Goal: Navigation & Orientation: Find specific page/section

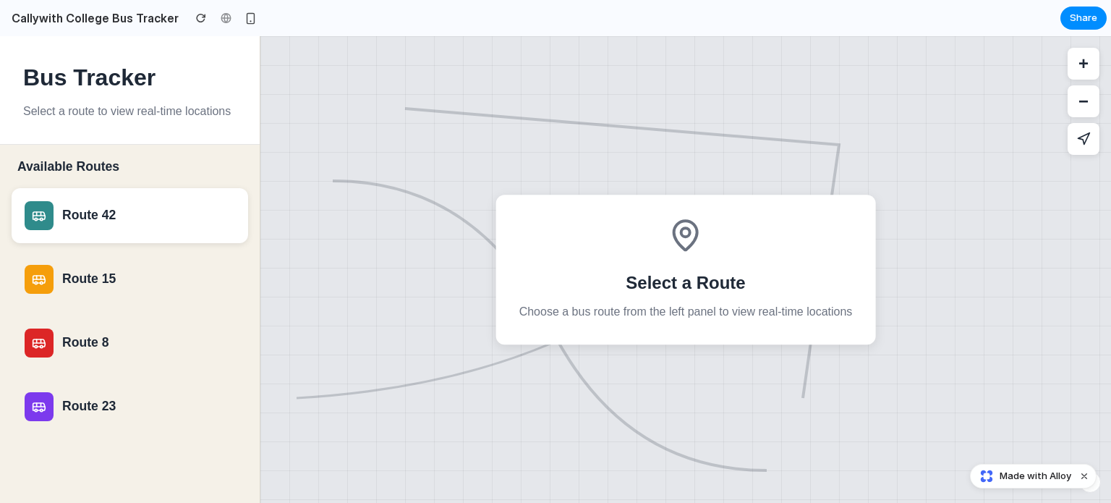
click at [120, 216] on div "Route 42" at bounding box center [148, 215] width 173 height 15
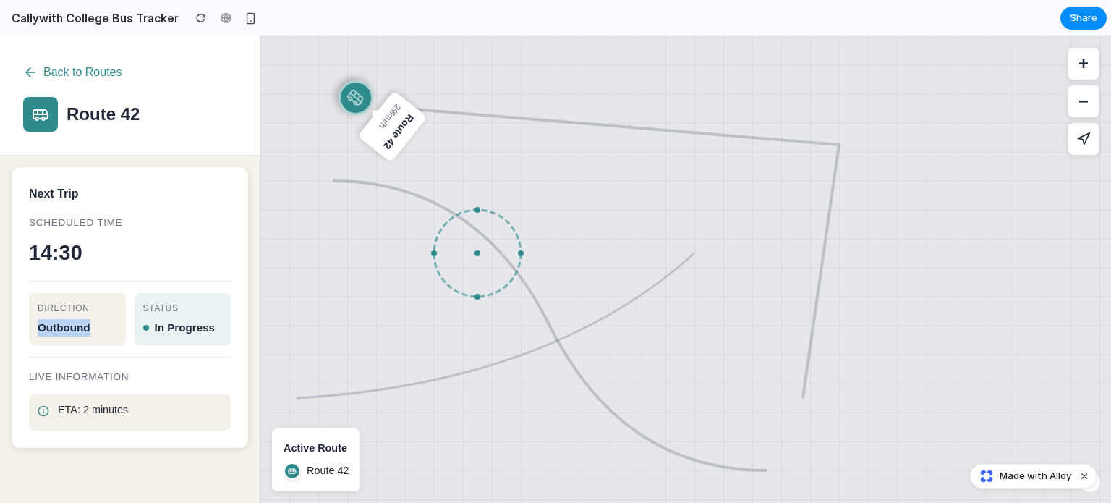
drag, startPoint x: 38, startPoint y: 318, endPoint x: 104, endPoint y: 342, distance: 70.0
click at [103, 342] on div "Direction outbound" at bounding box center [77, 319] width 97 height 52
click at [105, 339] on div "Direction outbound" at bounding box center [77, 319] width 97 height 52
click at [41, 77] on button "Back to Routes" at bounding box center [72, 72] width 99 height 26
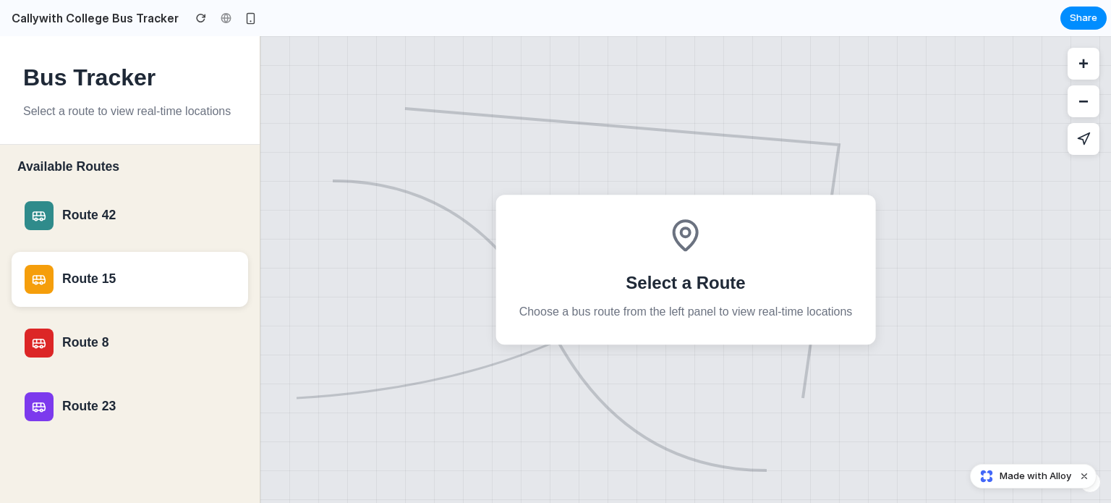
click at [79, 284] on div "Route 15" at bounding box center [148, 278] width 173 height 15
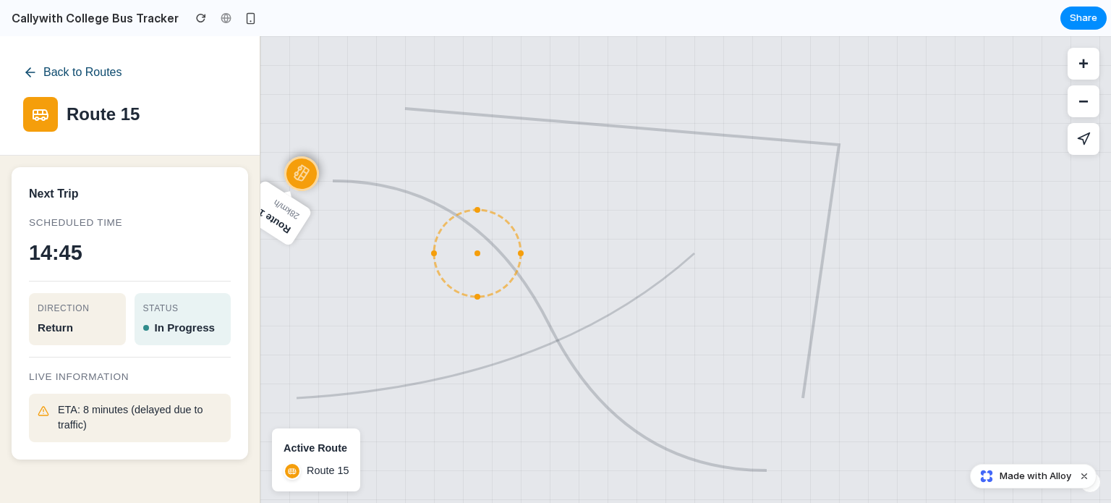
click at [33, 66] on icon at bounding box center [30, 72] width 14 height 14
